Goal: Task Accomplishment & Management: Manage account settings

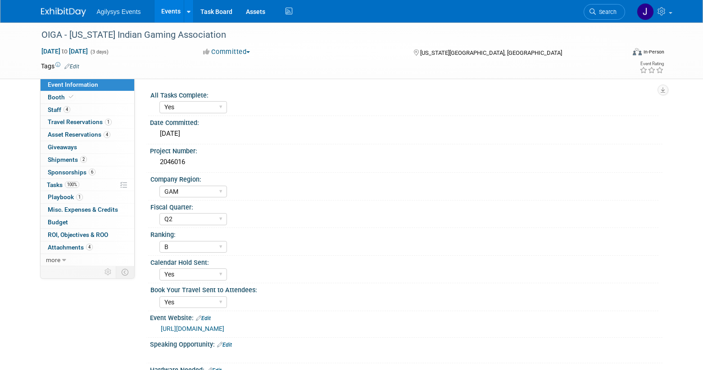
select select "Yes"
select select "GAM"
select select "Q2"
select select "B"
select select "Yes"
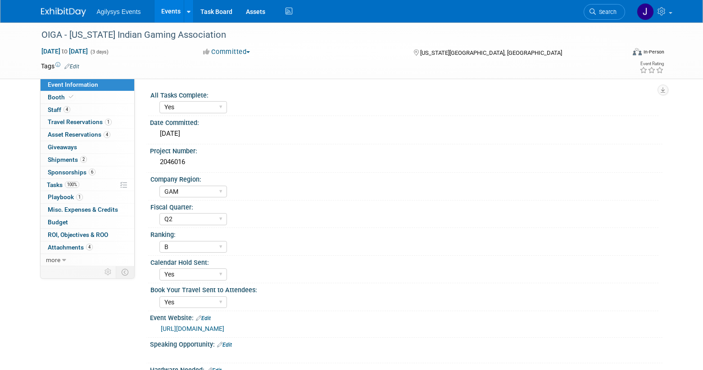
select select "Yes"
click at [162, 15] on link "Events" at bounding box center [170, 11] width 33 height 23
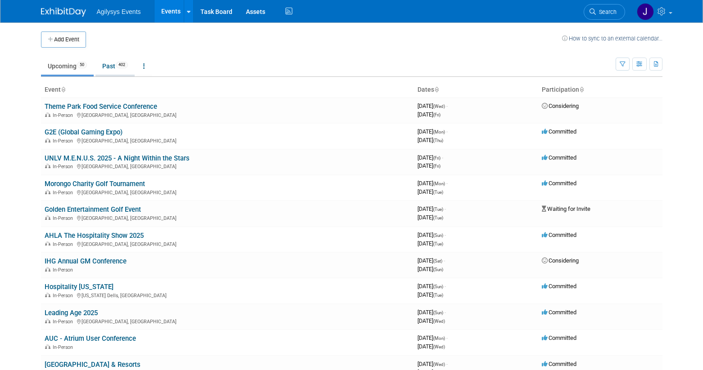
click at [114, 66] on link "Past 402" at bounding box center [114, 66] width 39 height 17
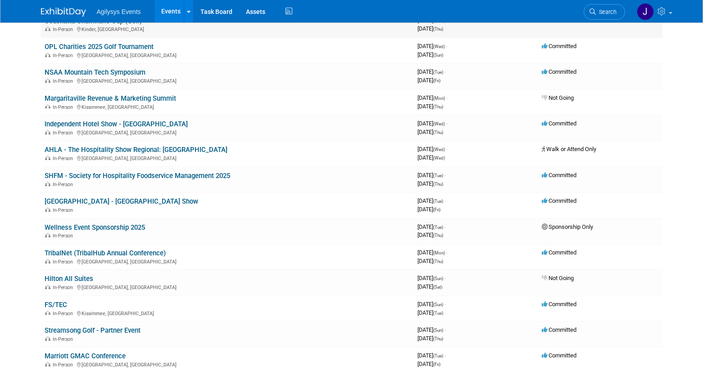
scroll to position [171, 0]
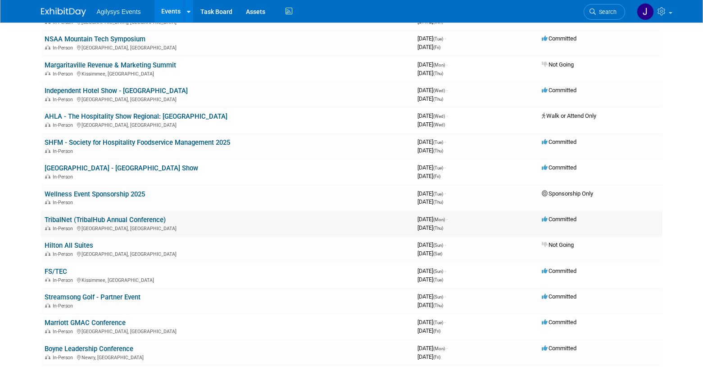
click at [122, 221] on link "TribalNet (TribalHub Annual Conference)" at bounding box center [105, 220] width 121 height 8
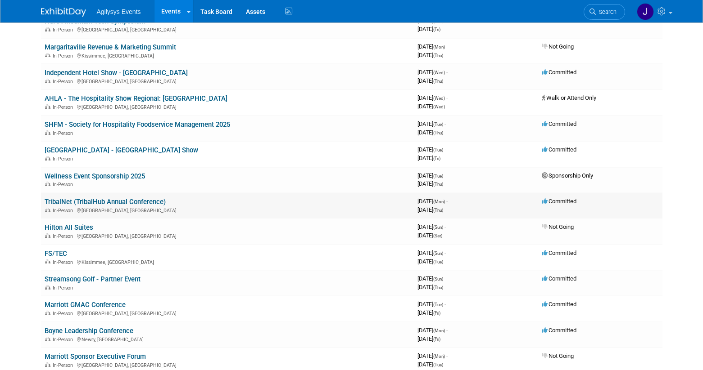
scroll to position [191, 0]
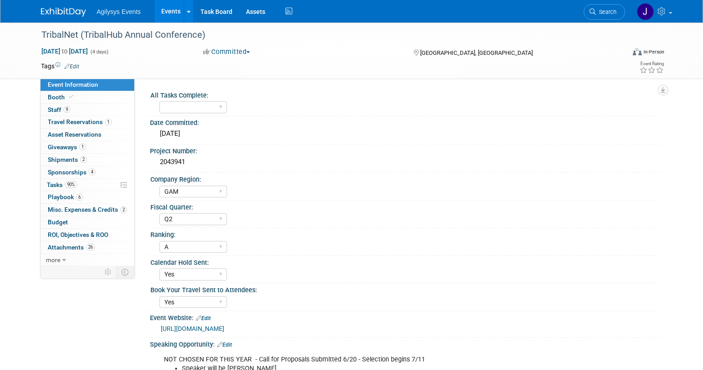
select select "GAM"
select select "Q2"
select select "A"
select select "Yes"
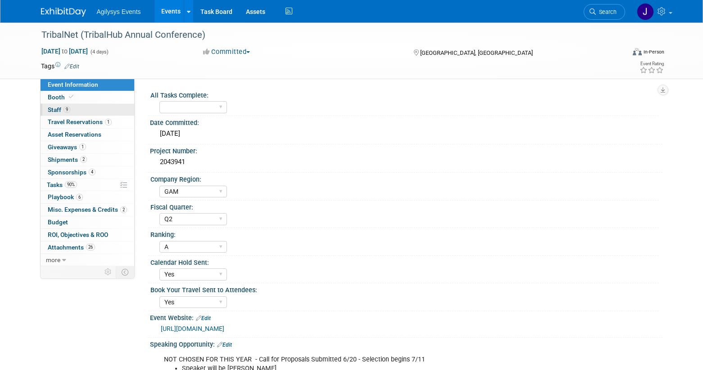
click at [54, 107] on span "Staff 9" at bounding box center [59, 109] width 23 height 7
